Goal: Information Seeking & Learning: Find specific fact

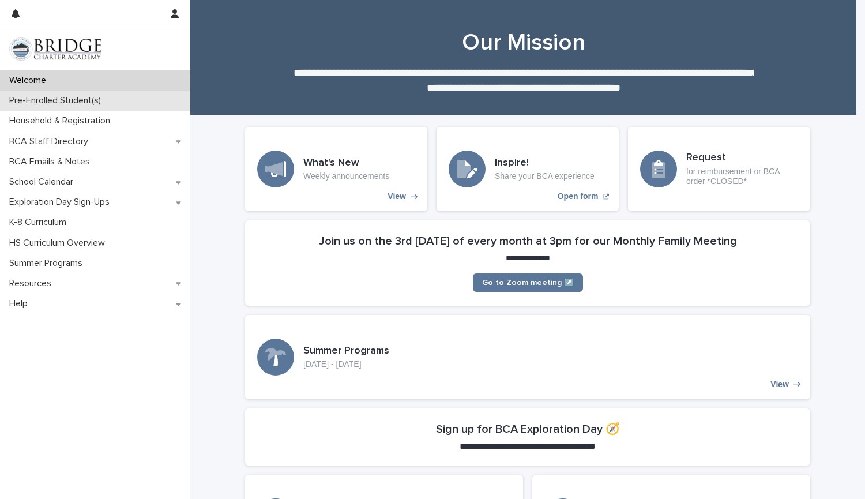
click at [161, 102] on div "Pre-Enrolled Student(s)" at bounding box center [95, 101] width 190 height 20
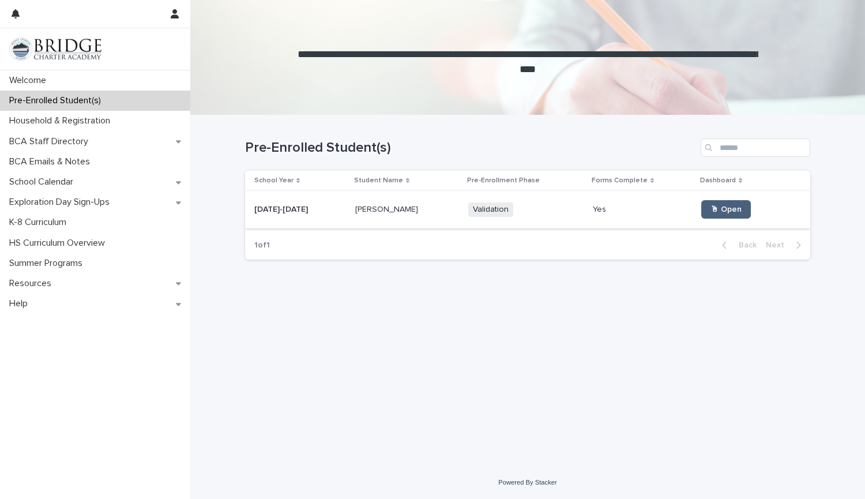
click at [710, 211] on span "🖱 Open" at bounding box center [725, 209] width 31 height 8
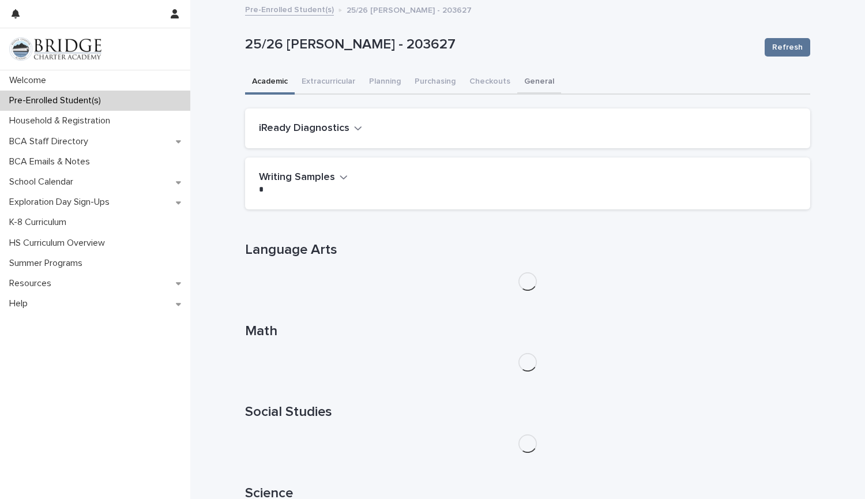
click at [537, 77] on button "General" at bounding box center [539, 82] width 44 height 24
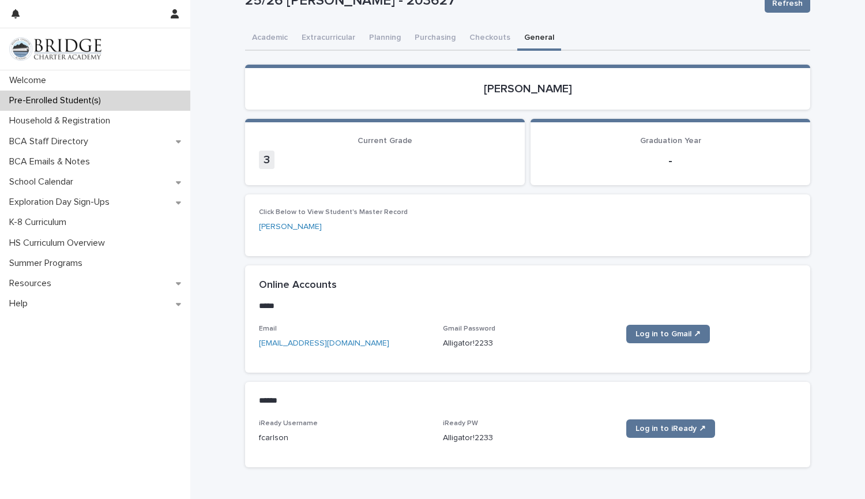
scroll to position [50, 0]
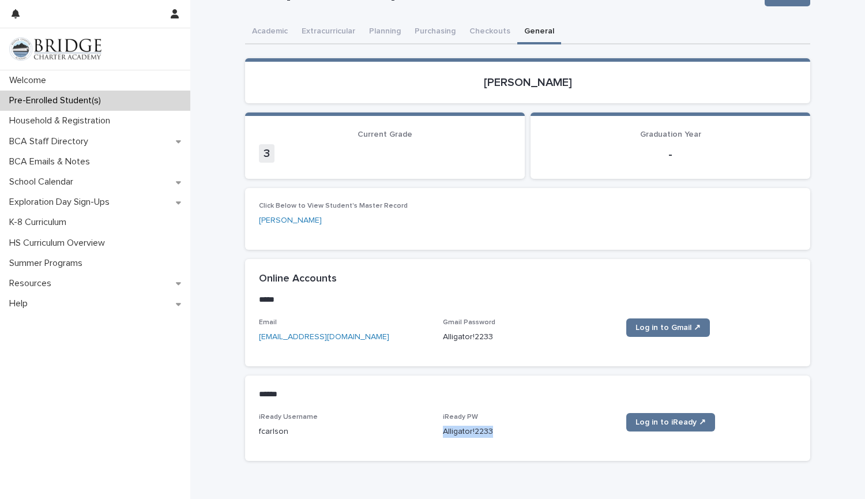
drag, startPoint x: 494, startPoint y: 432, endPoint x: 436, endPoint y: 431, distance: 58.3
click at [436, 431] on div "iReady Username fcarlson iReady PW [SECURITY_DATA] Log in to iReady ↗" at bounding box center [527, 430] width 537 height 34
copy p "Alligator!2233"
